Goal: Transaction & Acquisition: Purchase product/service

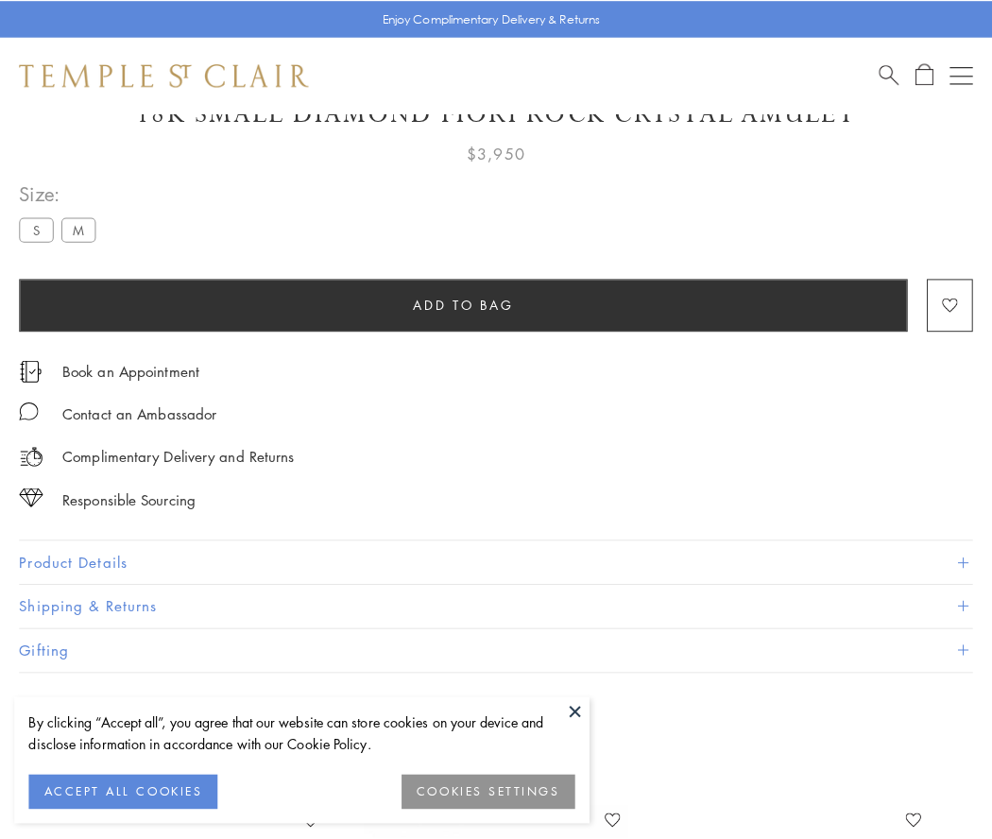
scroll to position [112, 0]
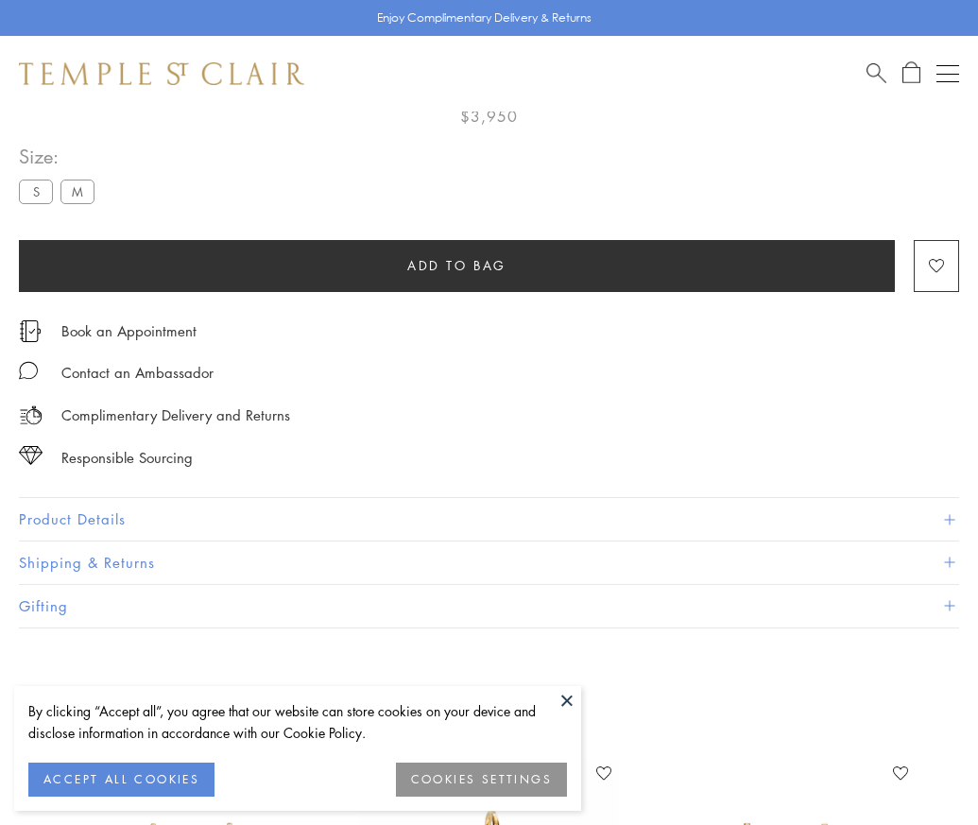
click at [456, 265] on span "Add to bag" at bounding box center [456, 265] width 99 height 21
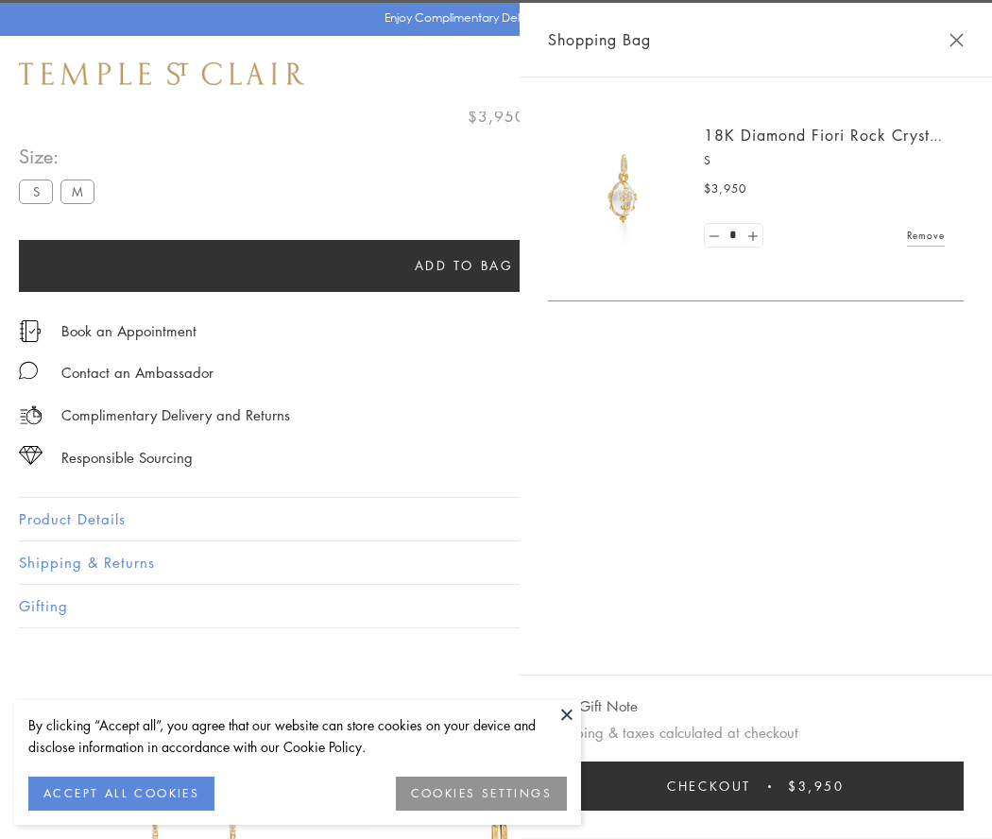
click at [964, 786] on button "Checkout $3,950" at bounding box center [756, 786] width 416 height 49
